Goal: Information Seeking & Learning: Check status

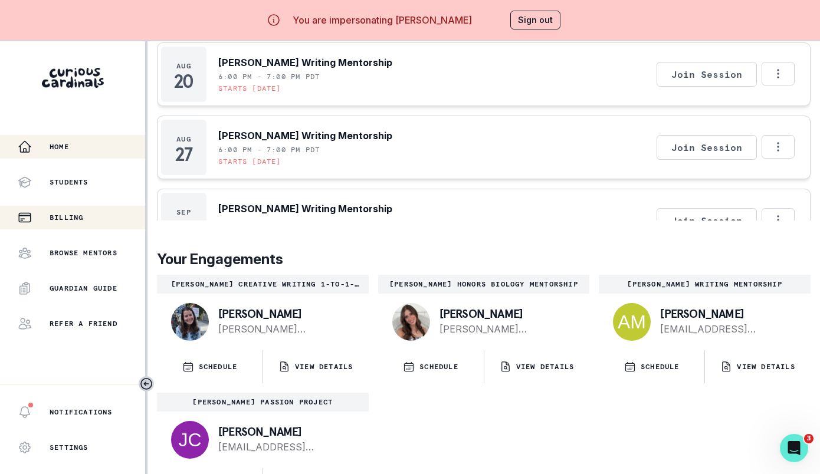
click at [83, 210] on button "Billing" at bounding box center [72, 218] width 145 height 24
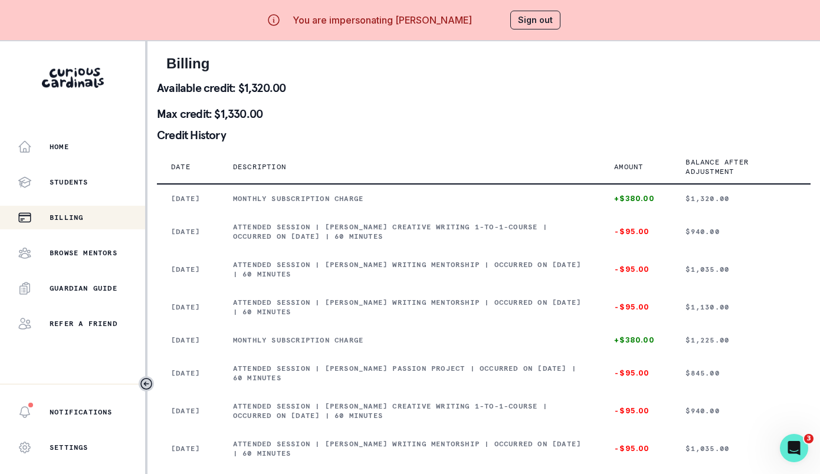
click at [90, 159] on div "Home Students Billing Browse Mentors Guardian Guide Refer a friend" at bounding box center [72, 235] width 145 height 201
click at [86, 153] on div "Home" at bounding box center [81, 147] width 127 height 14
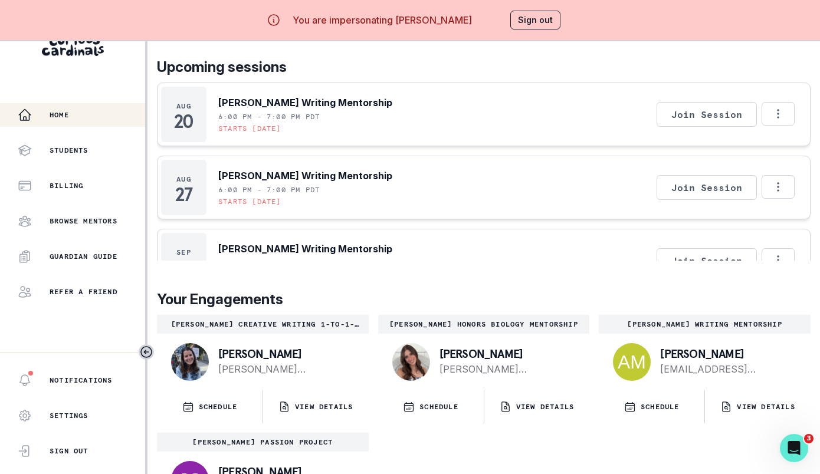
scroll to position [550, 0]
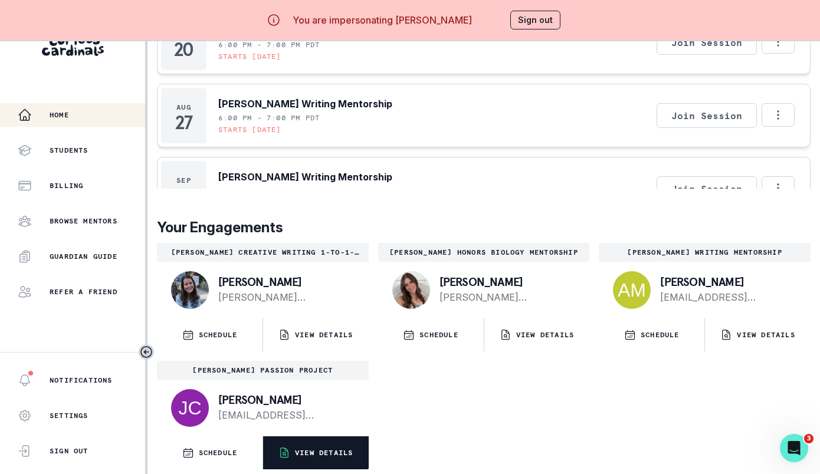
click at [295, 448] on p "VIEW DETAILS" at bounding box center [324, 452] width 58 height 9
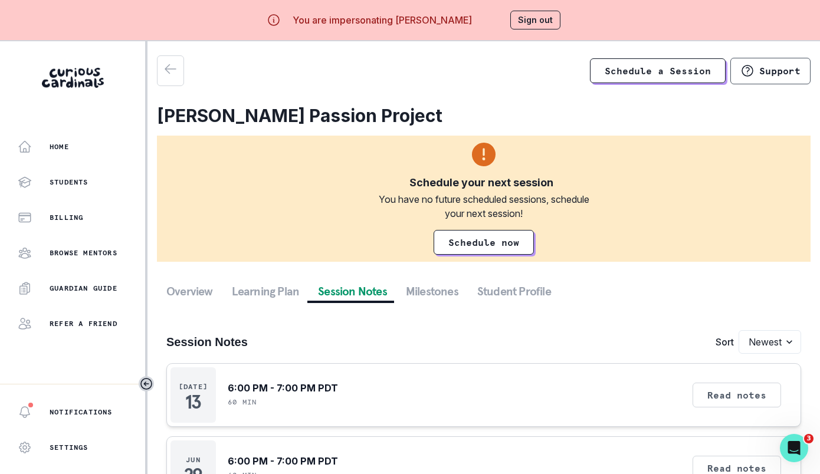
click at [353, 289] on button "Session Notes" at bounding box center [352, 291] width 88 height 21
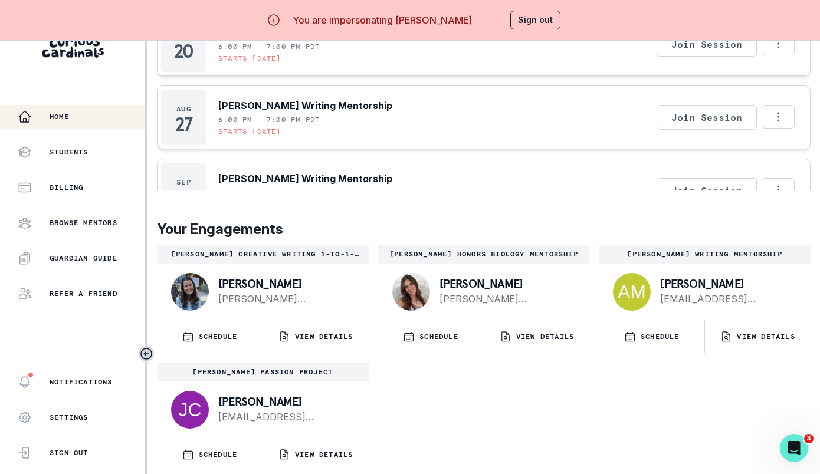
scroll to position [41, 0]
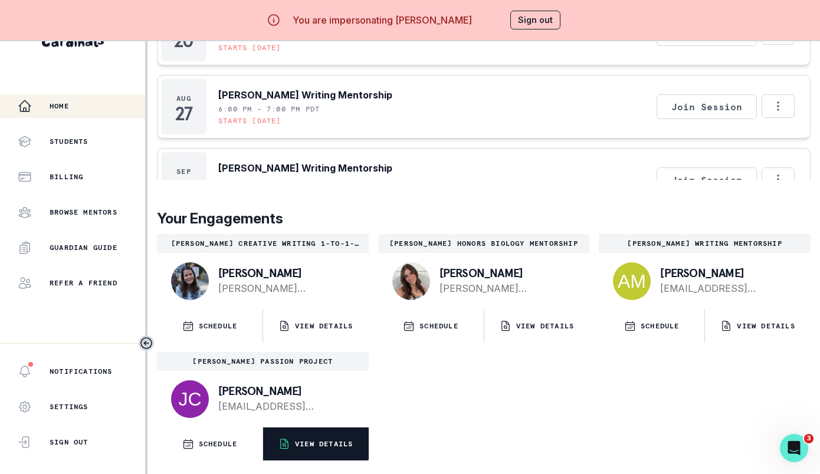
click at [295, 450] on button "VIEW DETAILS" at bounding box center [316, 444] width 106 height 33
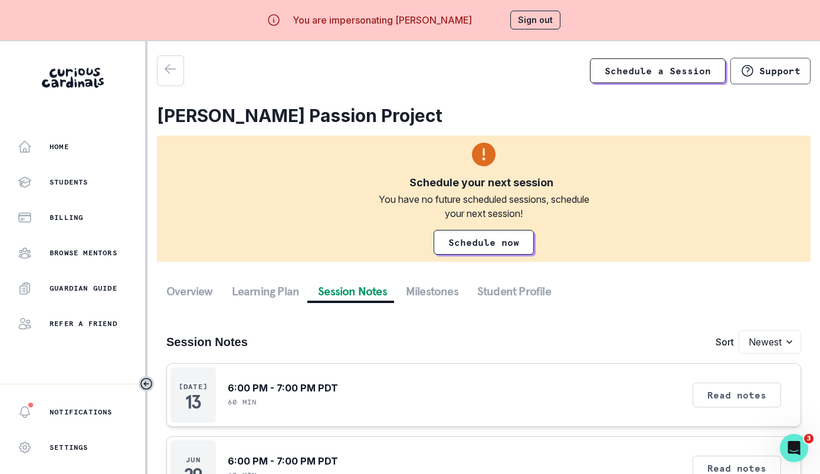
click at [367, 293] on button "Session Notes" at bounding box center [352, 291] width 88 height 21
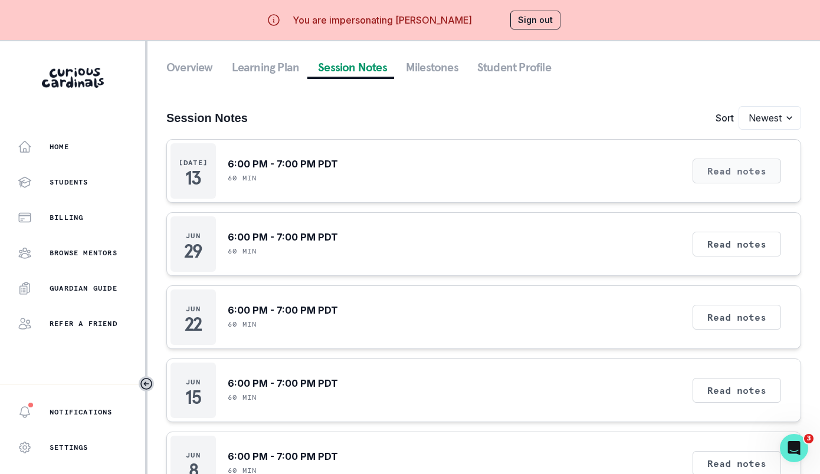
click at [716, 163] on button "Read notes" at bounding box center [736, 171] width 88 height 25
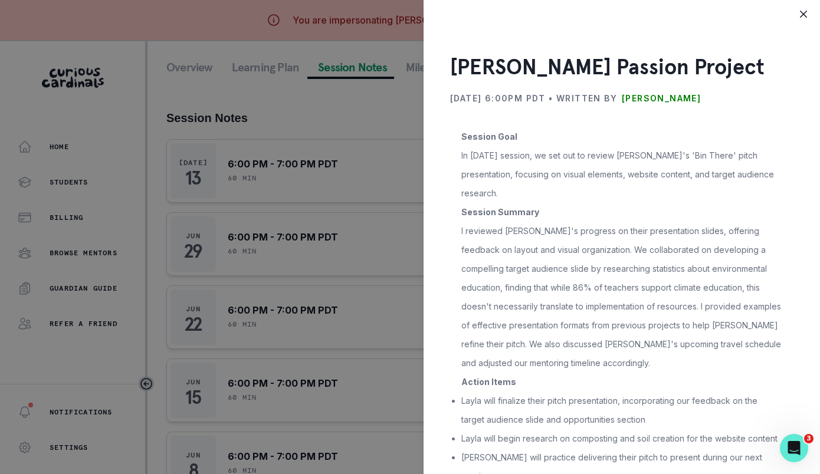
scroll to position [27, 0]
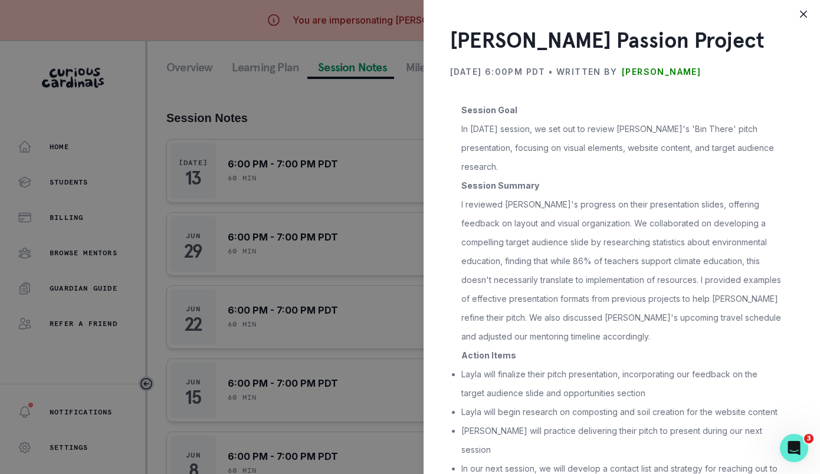
click at [387, 263] on div "[PERSON_NAME] Passion Project [DATE] 6:00PM PDT • Written by [PERSON_NAME] Sess…" at bounding box center [410, 237] width 820 height 474
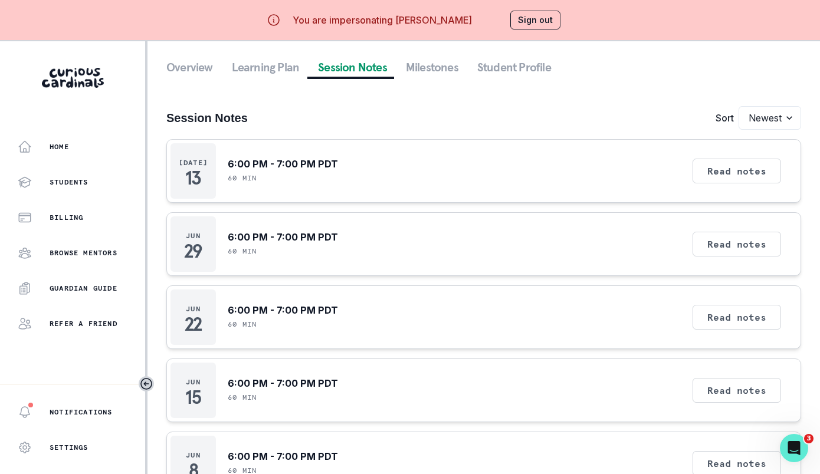
click at [528, 15] on button "Sign out" at bounding box center [535, 20] width 50 height 19
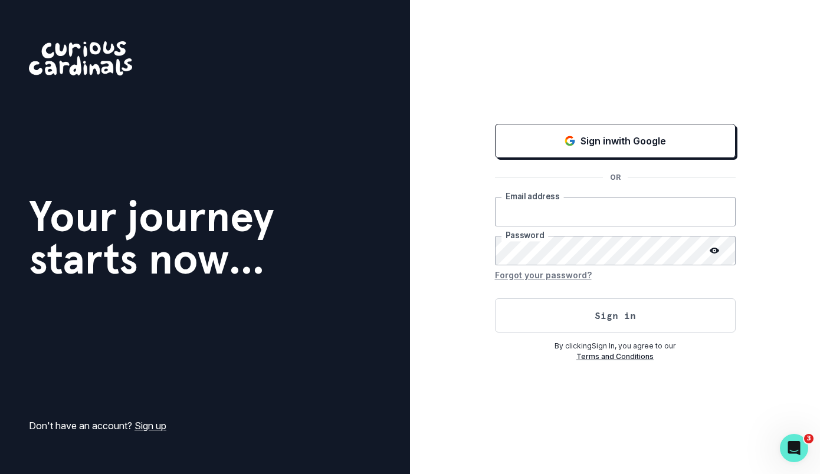
type input "[EMAIL_ADDRESS][DOMAIN_NAME]"
click at [557, 322] on button "Sign in" at bounding box center [615, 315] width 241 height 34
